Goal: Transaction & Acquisition: Purchase product/service

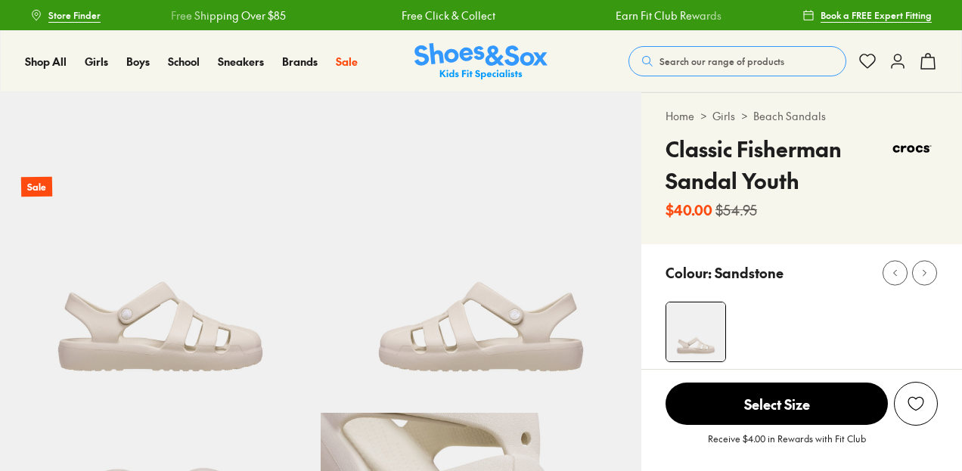
select select "*"
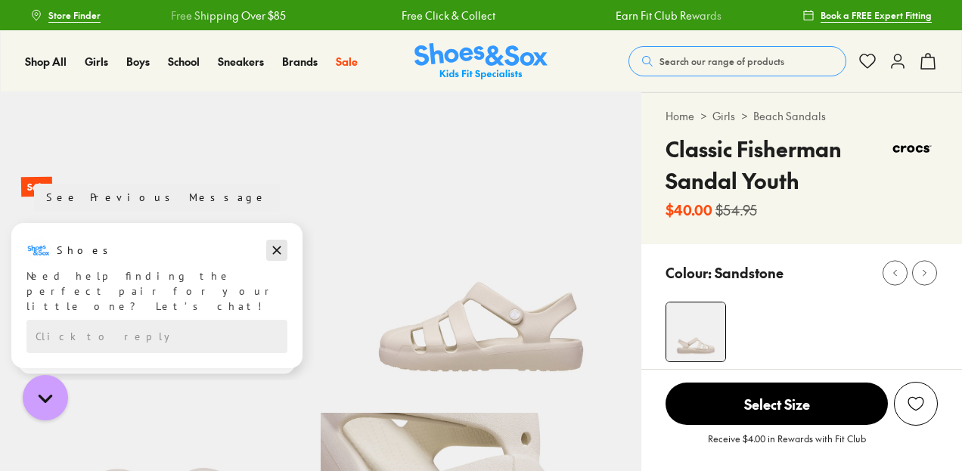
click at [272, 245] on icon "Dismiss campaign" at bounding box center [276, 250] width 15 height 18
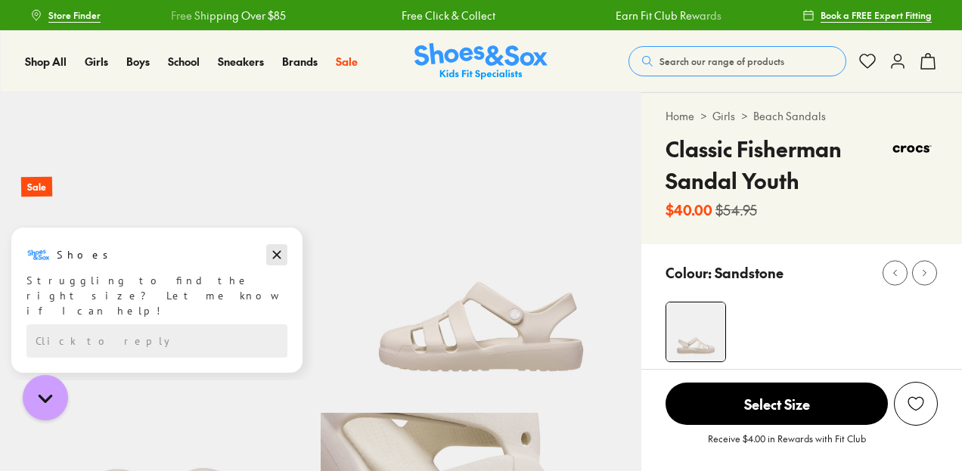
click at [274, 259] on icon "Dismiss campaign" at bounding box center [276, 255] width 15 height 18
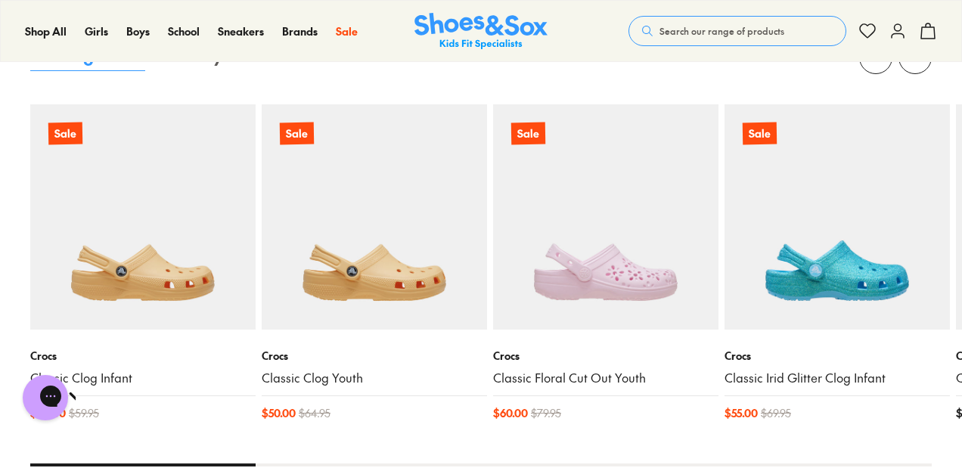
scroll to position [1393, 0]
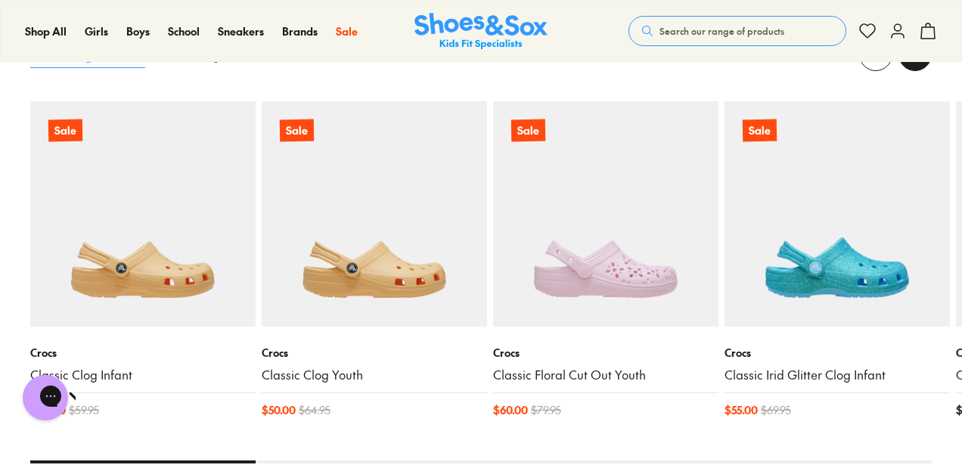
click at [916, 63] on button at bounding box center [914, 54] width 33 height 33
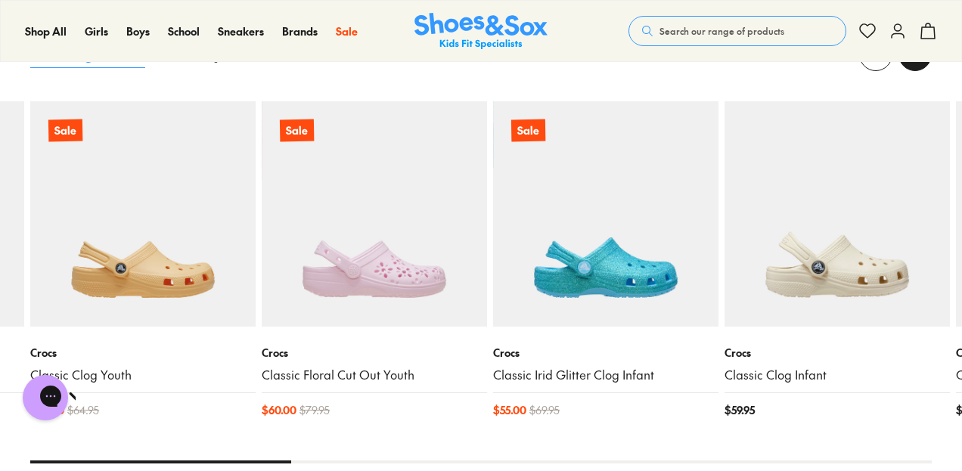
click at [916, 63] on button at bounding box center [914, 54] width 33 height 33
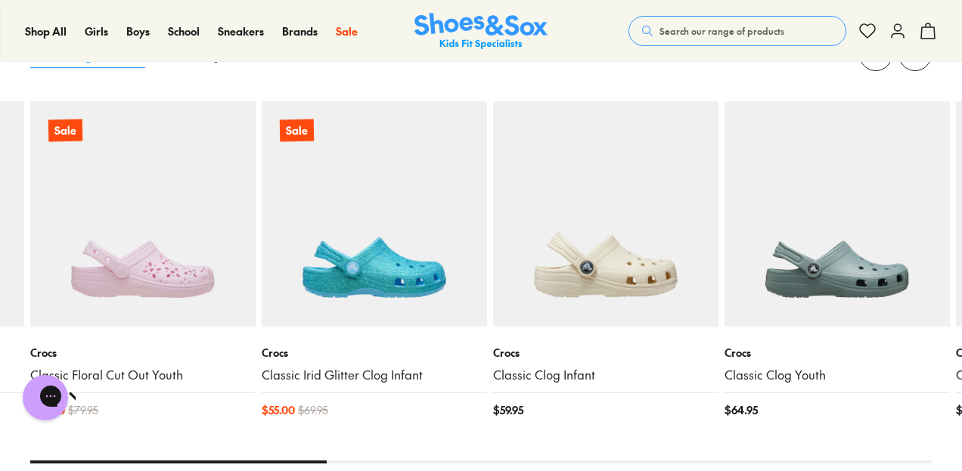
scroll to position [1207, 0]
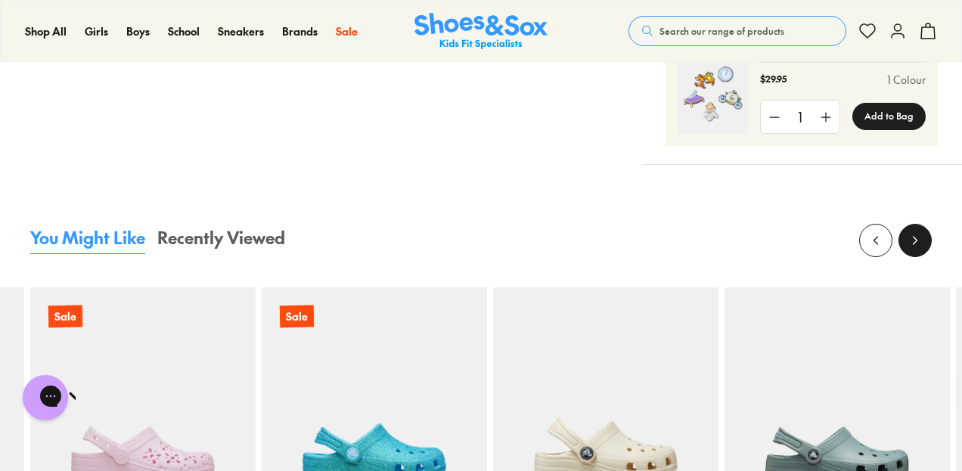
click at [903, 241] on button at bounding box center [914, 240] width 33 height 33
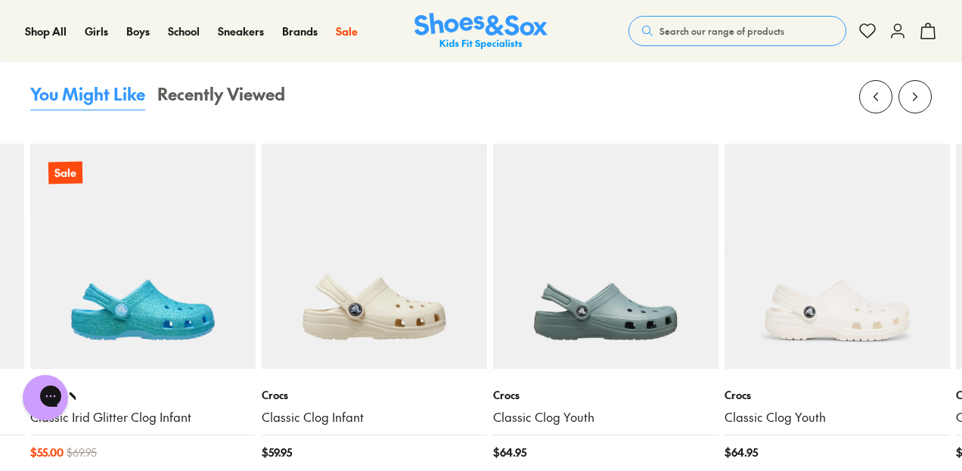
scroll to position [1317, 0]
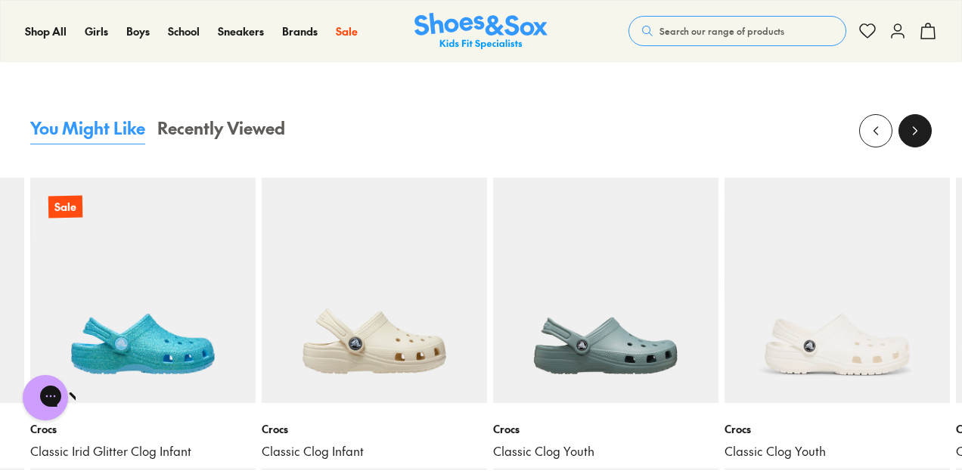
click at [915, 129] on icon at bounding box center [914, 130] width 15 height 15
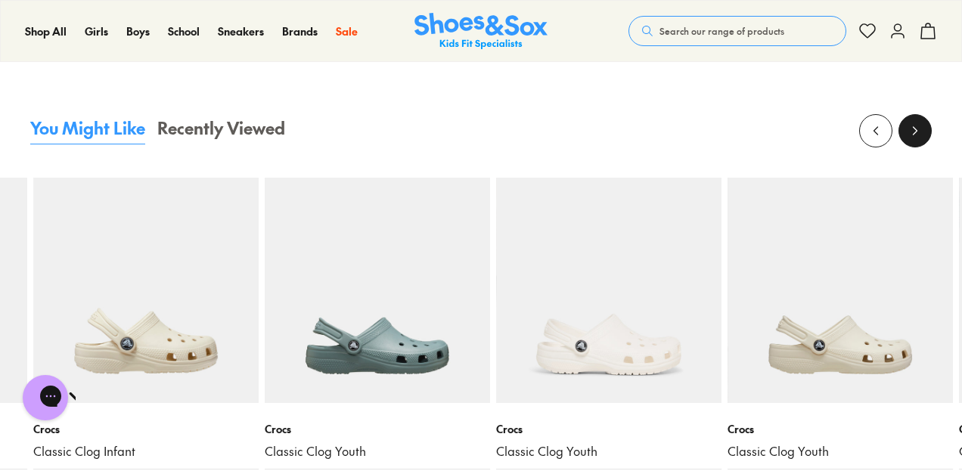
click at [915, 129] on icon at bounding box center [914, 130] width 15 height 15
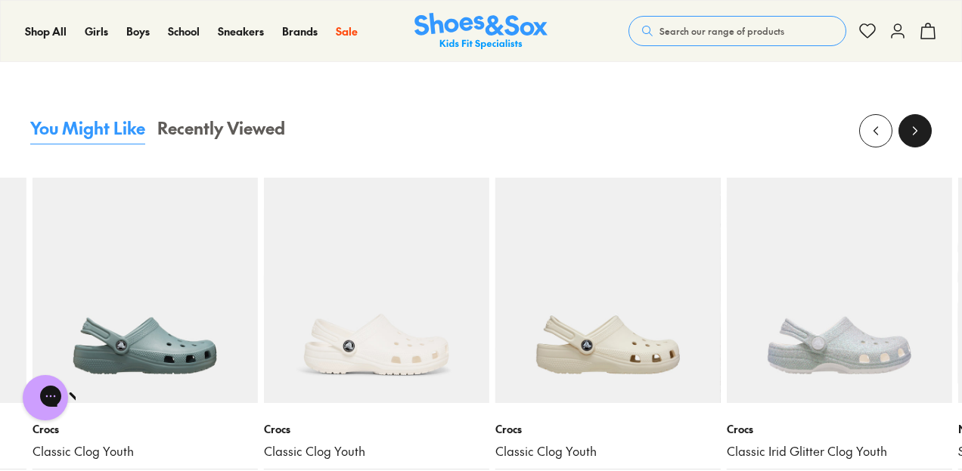
click at [915, 129] on icon at bounding box center [914, 130] width 15 height 15
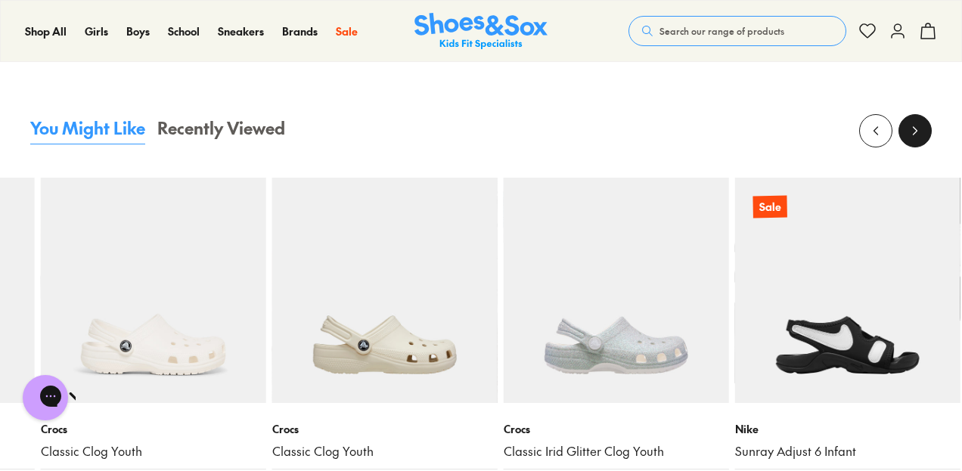
click at [915, 129] on icon at bounding box center [914, 130] width 15 height 15
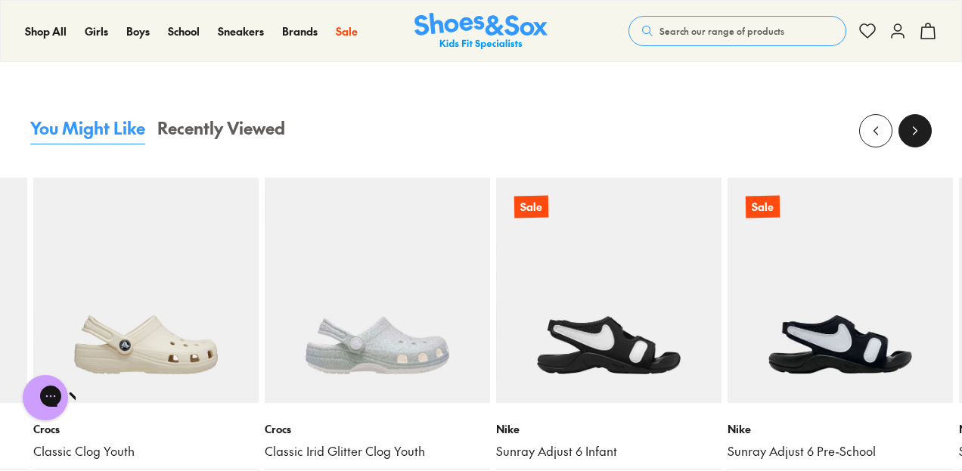
click at [915, 129] on icon at bounding box center [914, 130] width 15 height 15
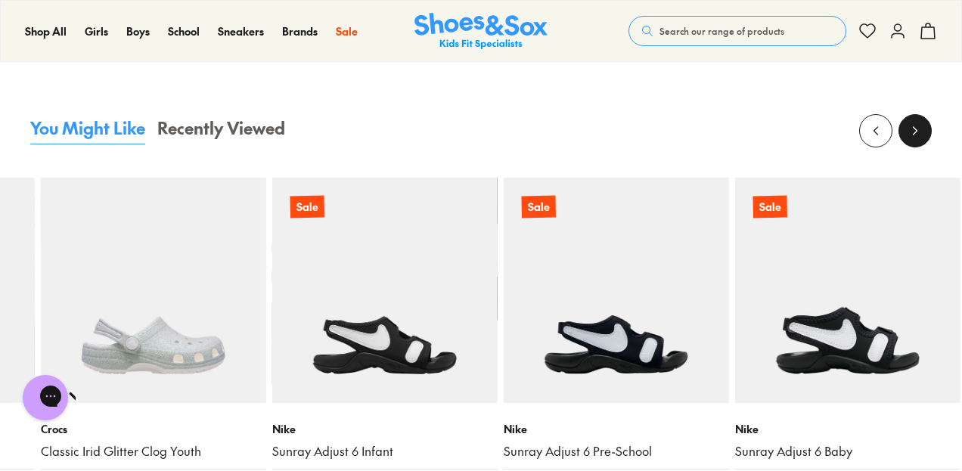
click at [915, 129] on icon at bounding box center [914, 130] width 15 height 15
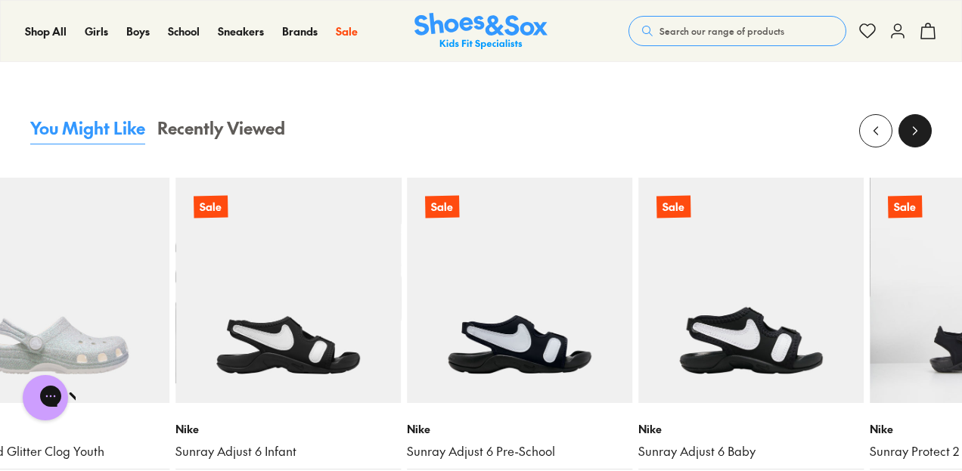
click at [915, 129] on icon at bounding box center [914, 130] width 15 height 15
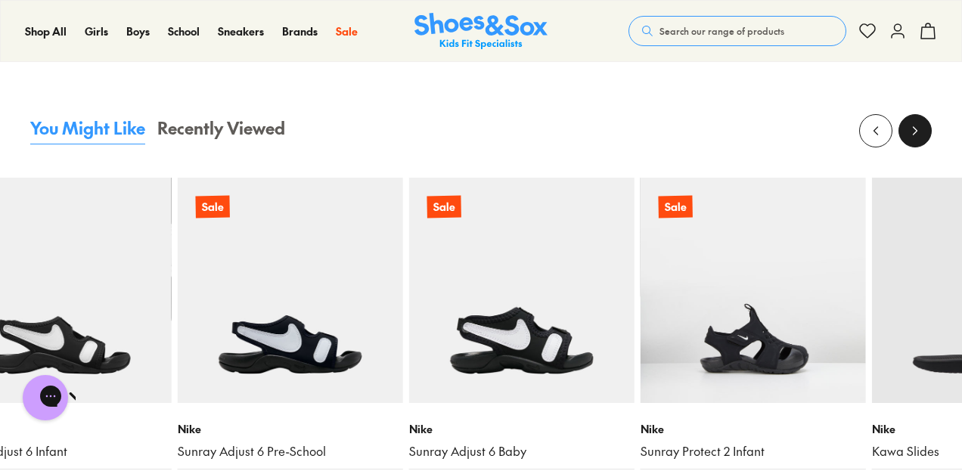
click at [915, 129] on icon at bounding box center [914, 130] width 15 height 15
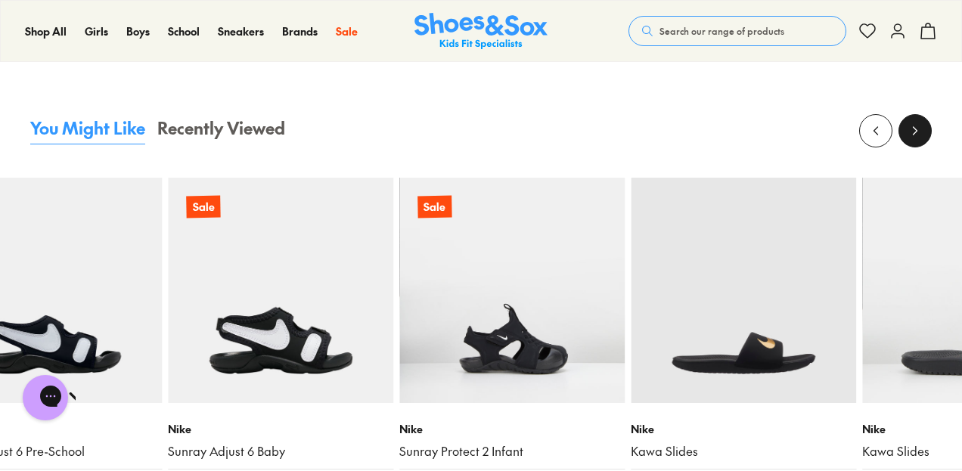
click at [915, 129] on icon at bounding box center [914, 130] width 15 height 15
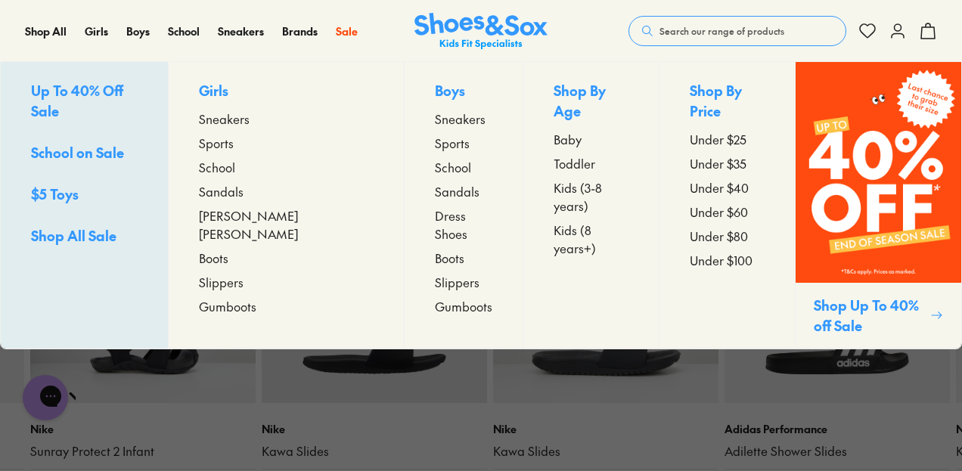
click at [237, 191] on span "Sandals" at bounding box center [221, 191] width 45 height 18
